Goal: Information Seeking & Learning: Learn about a topic

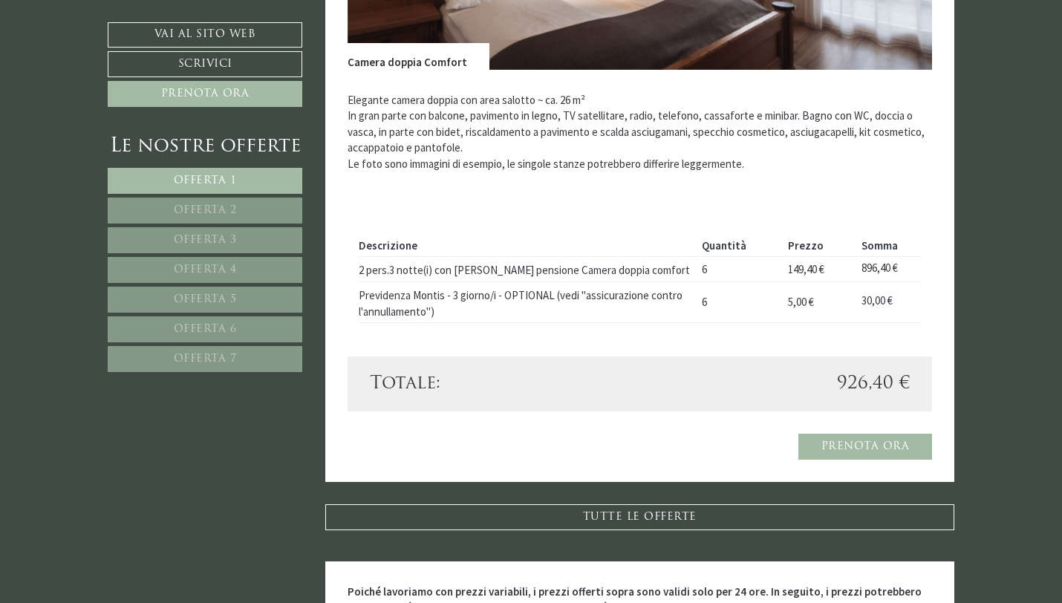
scroll to position [2882, 0]
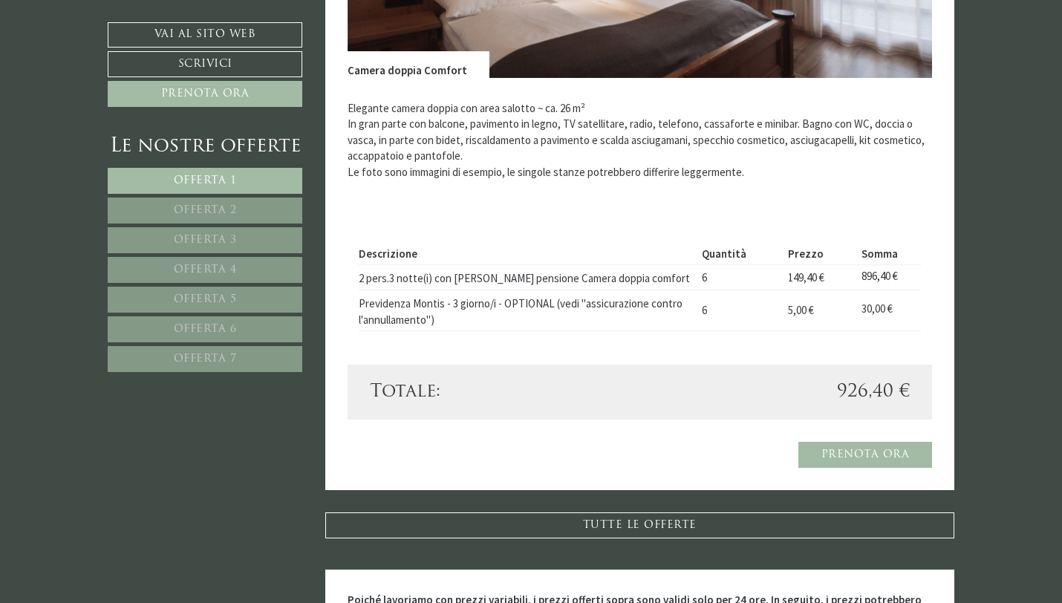
click at [237, 273] on link "Offerta 4" at bounding box center [205, 270] width 195 height 26
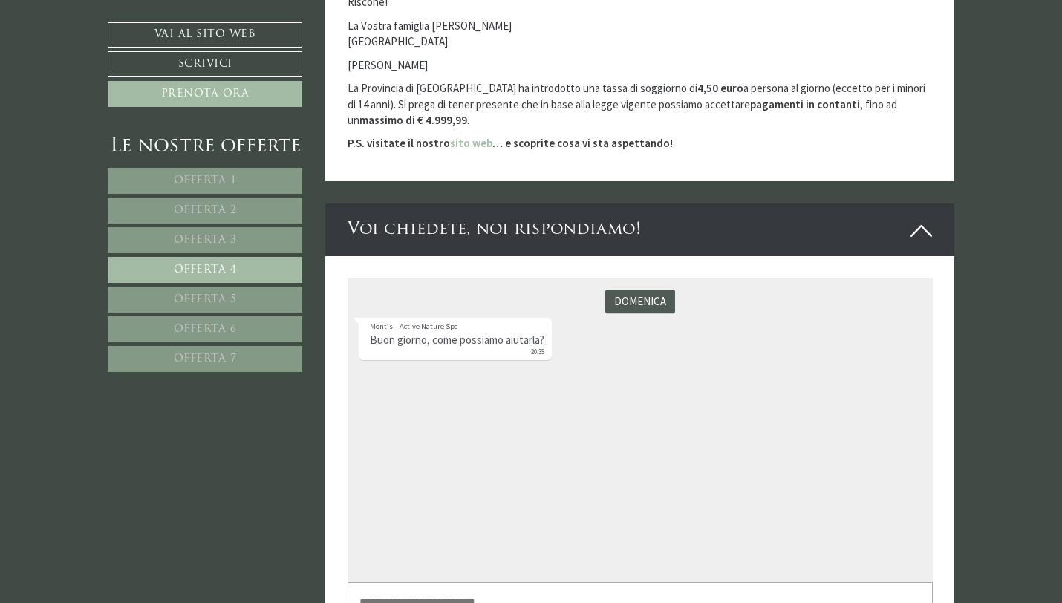
scroll to position [390, 0]
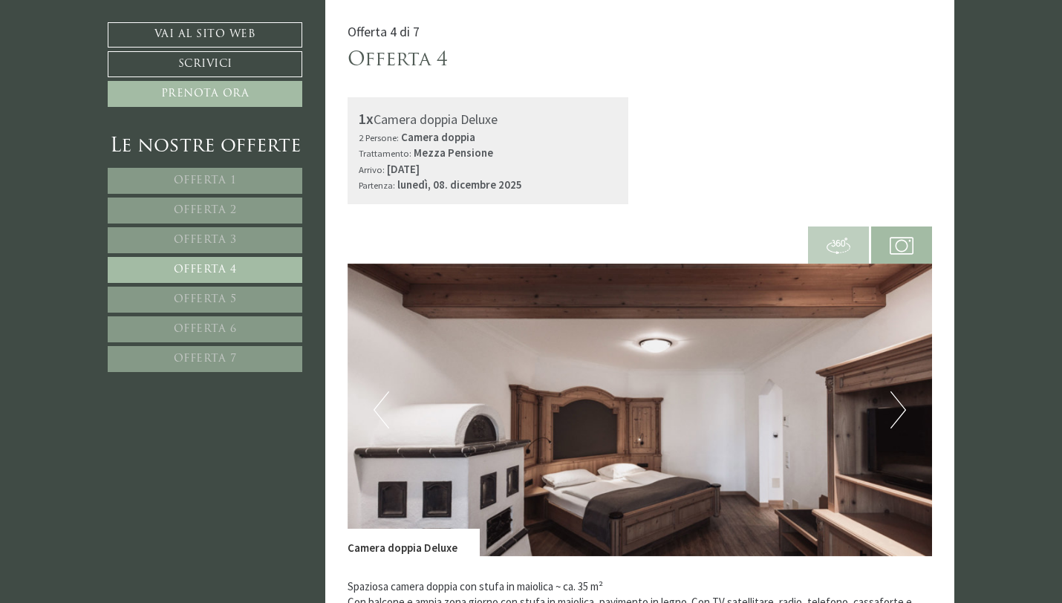
click at [218, 247] on link "Offerta 3" at bounding box center [205, 240] width 195 height 26
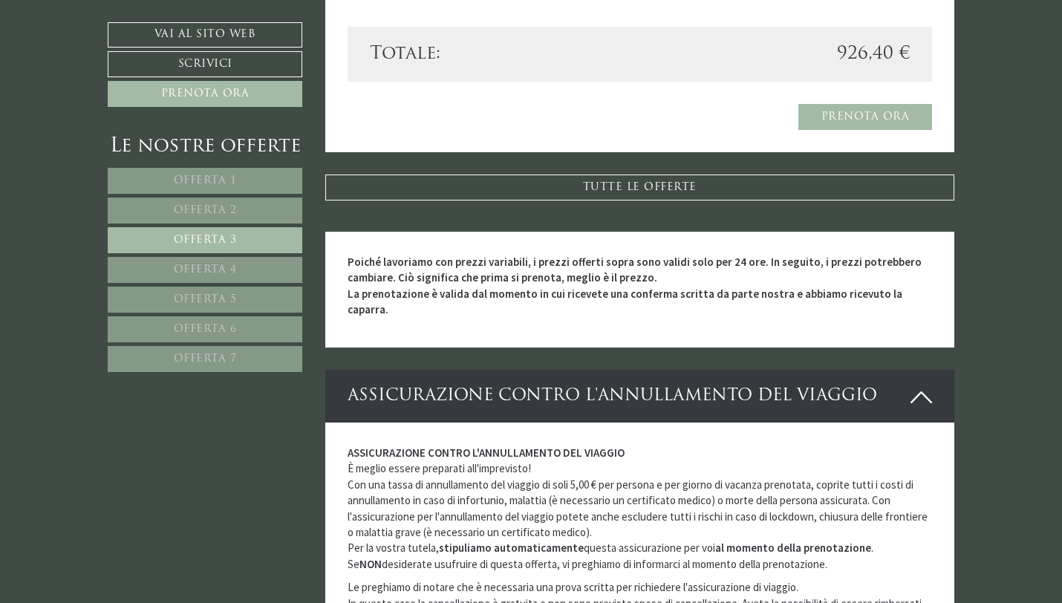
scroll to position [1213, 0]
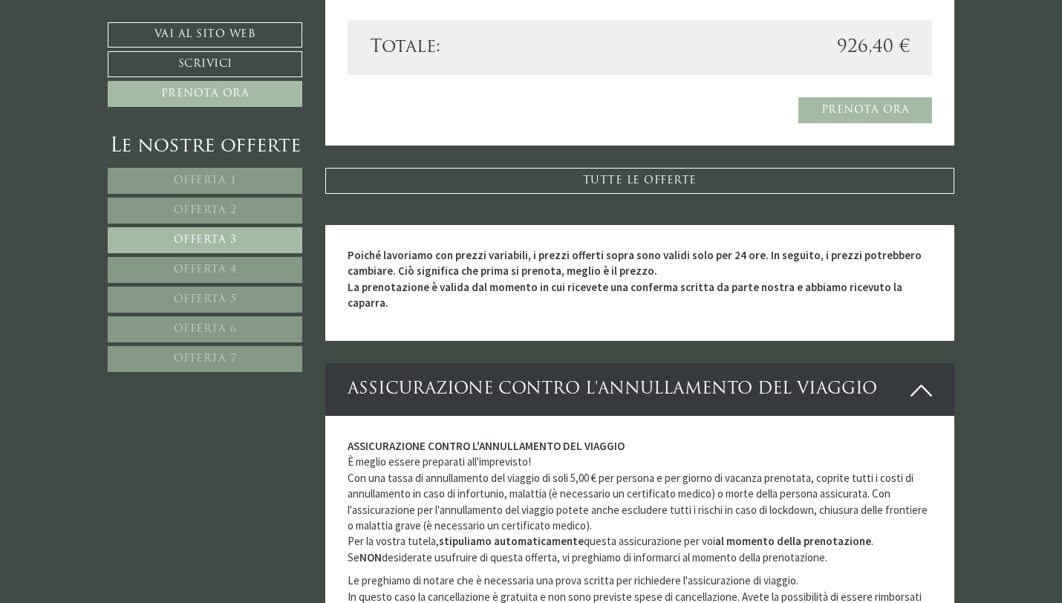
click at [250, 270] on link "Offerta 4" at bounding box center [205, 270] width 195 height 26
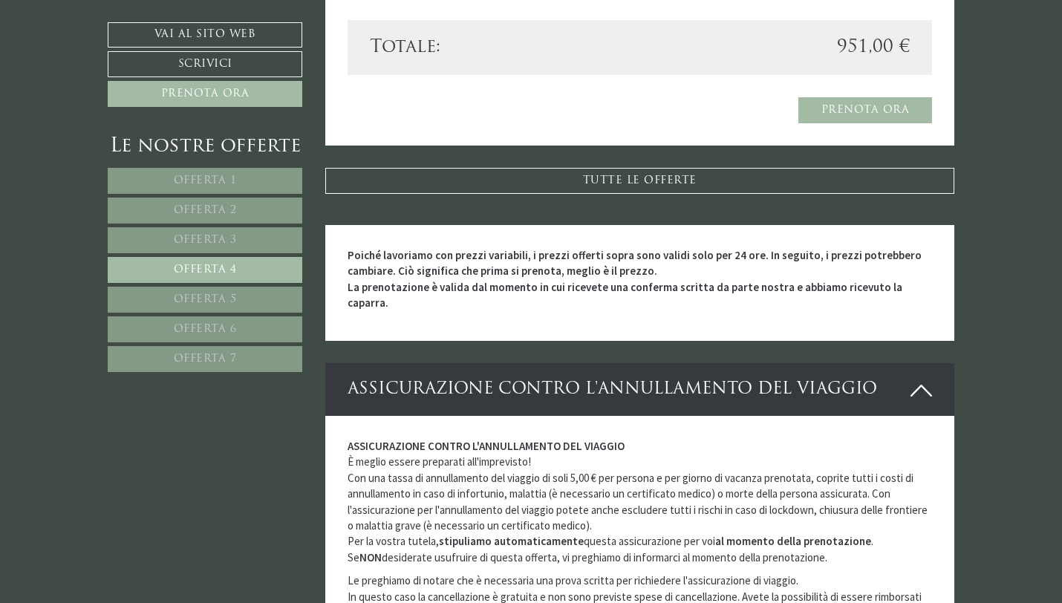
scroll to position [390, 0]
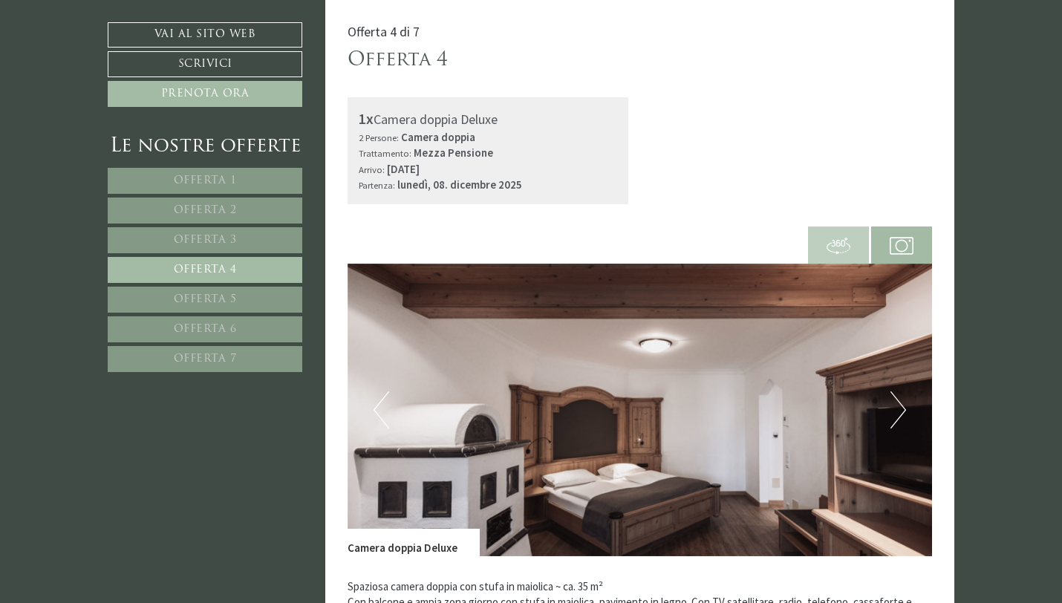
click at [230, 233] on link "Offerta 3" at bounding box center [205, 240] width 195 height 26
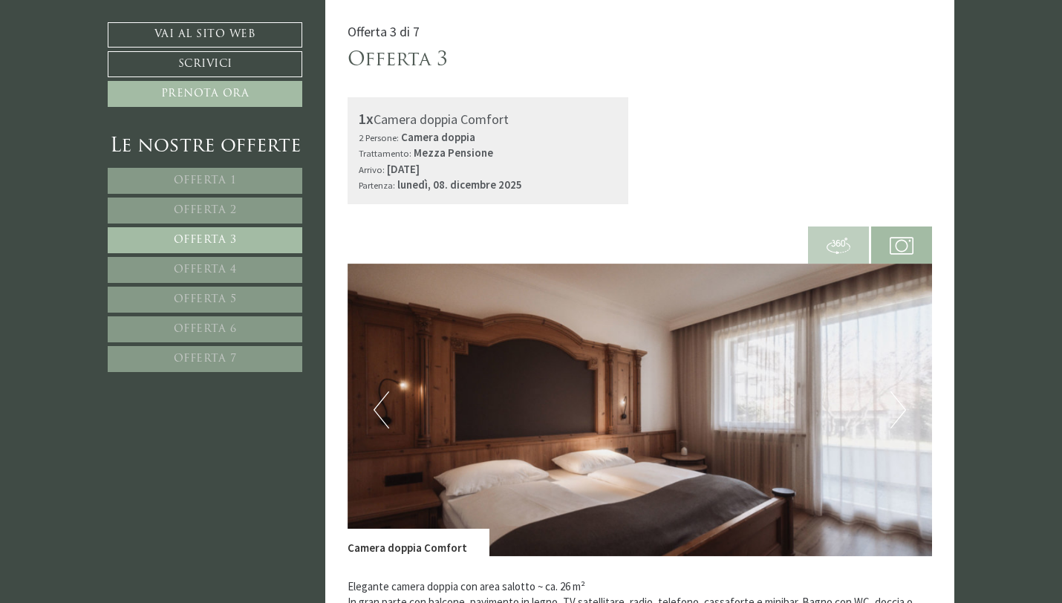
click at [233, 210] on span "Offerta 2" at bounding box center [205, 210] width 63 height 11
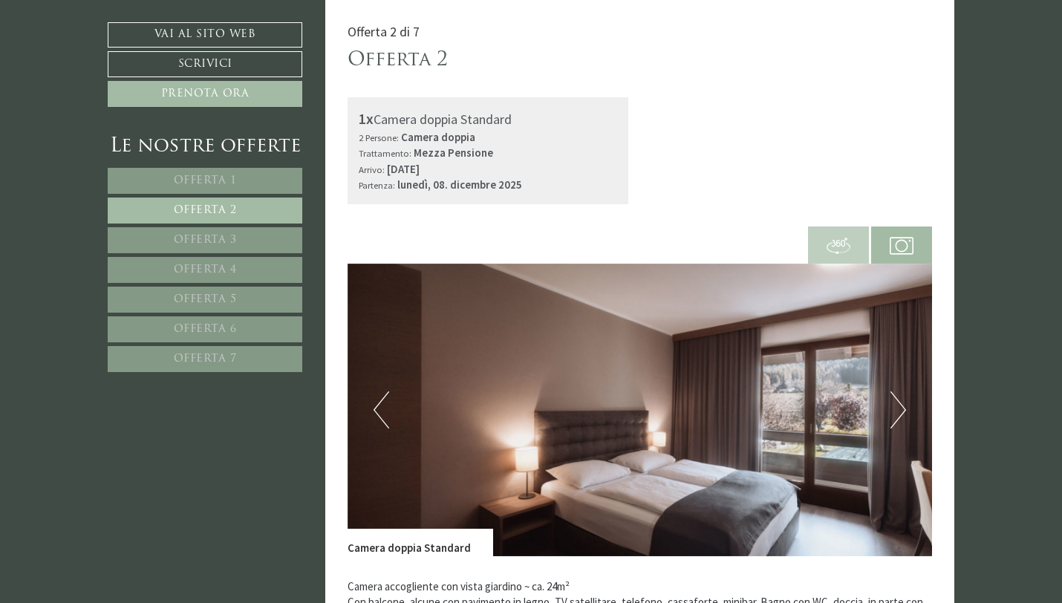
click at [230, 188] on link "Offerta 1" at bounding box center [205, 181] width 195 height 26
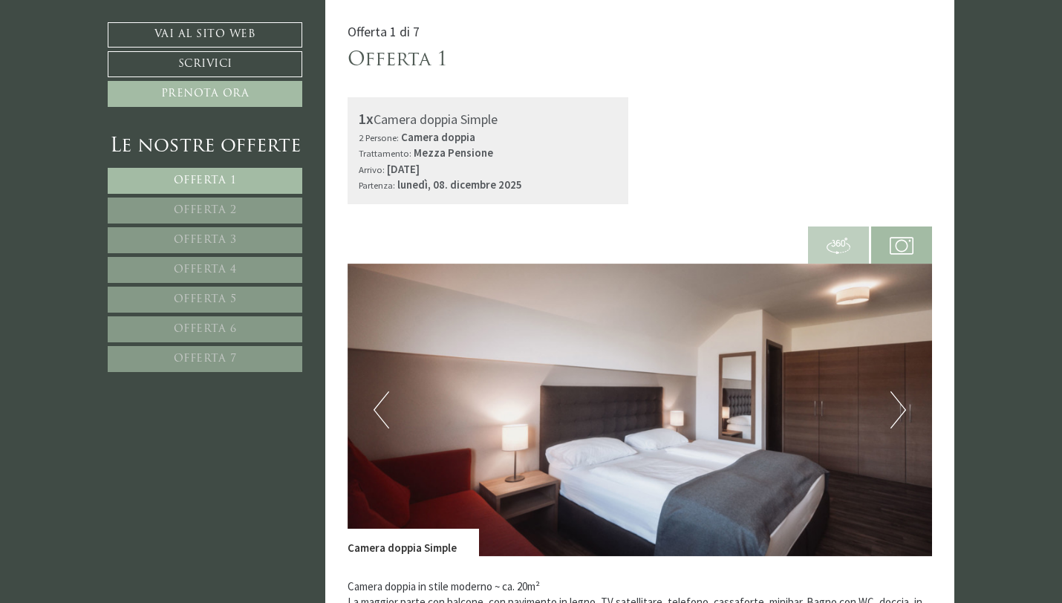
click at [230, 206] on span "Offerta 2" at bounding box center [205, 210] width 63 height 11
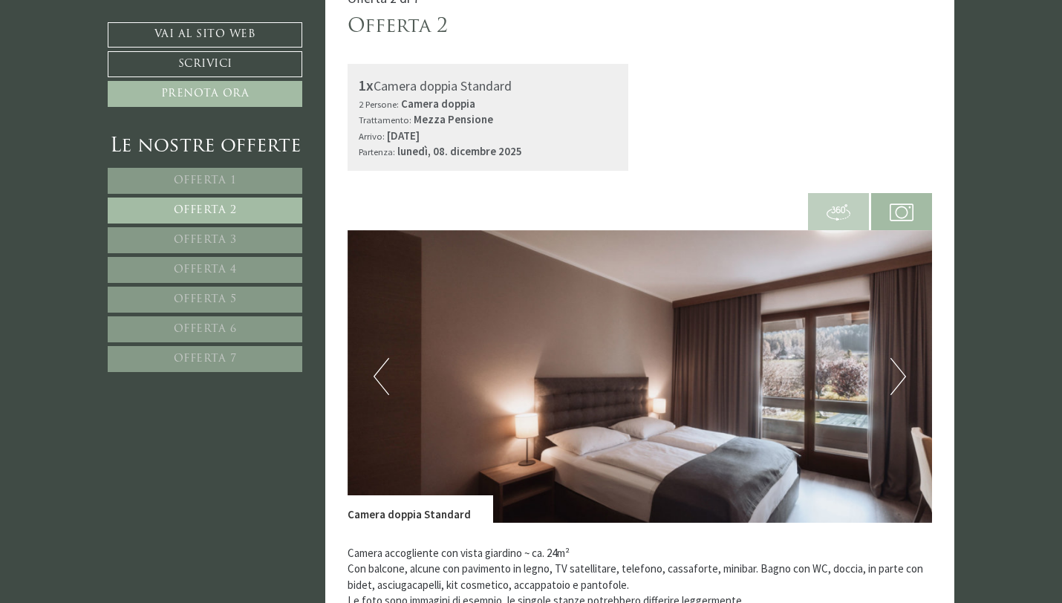
scroll to position [431, 0]
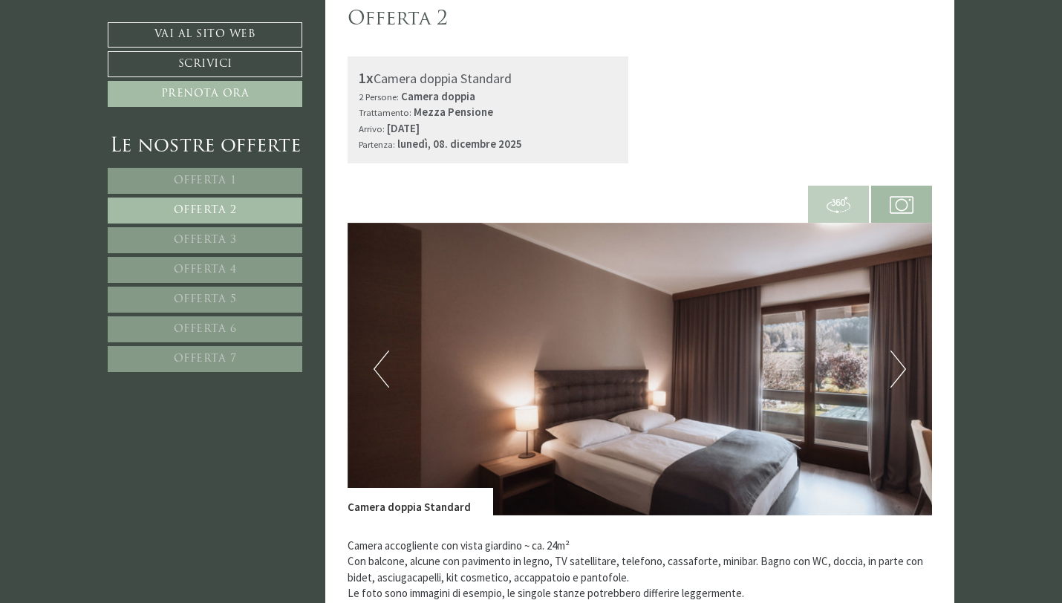
click at [912, 380] on img at bounding box center [640, 369] width 585 height 293
click at [898, 375] on button "Next" at bounding box center [899, 369] width 16 height 37
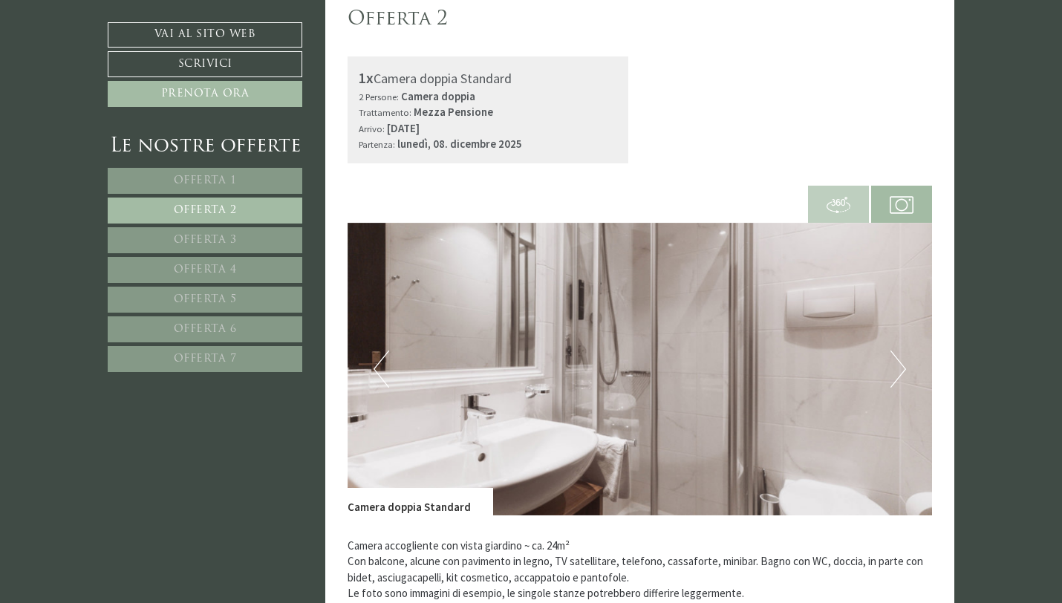
click at [898, 375] on button "Next" at bounding box center [899, 369] width 16 height 37
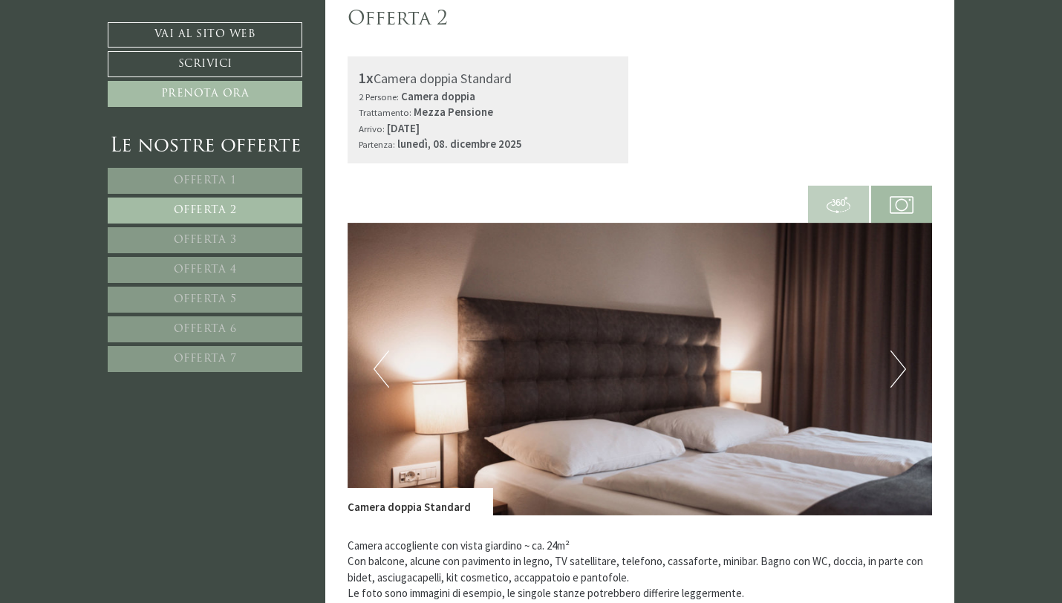
click at [898, 375] on button "Next" at bounding box center [899, 369] width 16 height 37
